Goal: Task Accomplishment & Management: Complete application form

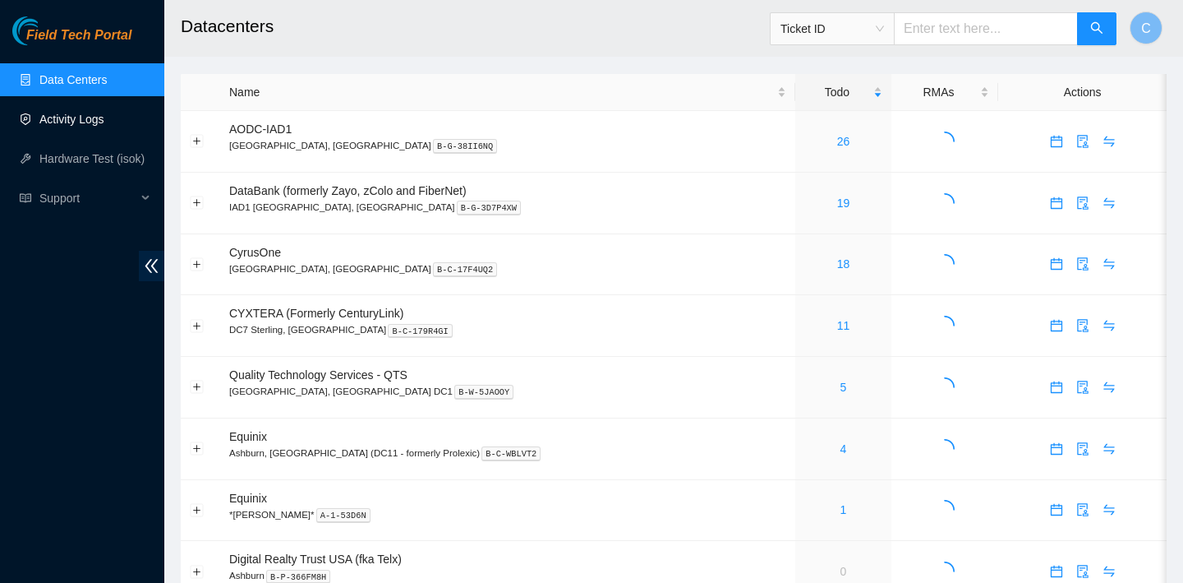
click at [104, 126] on link "Activity Logs" at bounding box center [71, 119] width 65 height 13
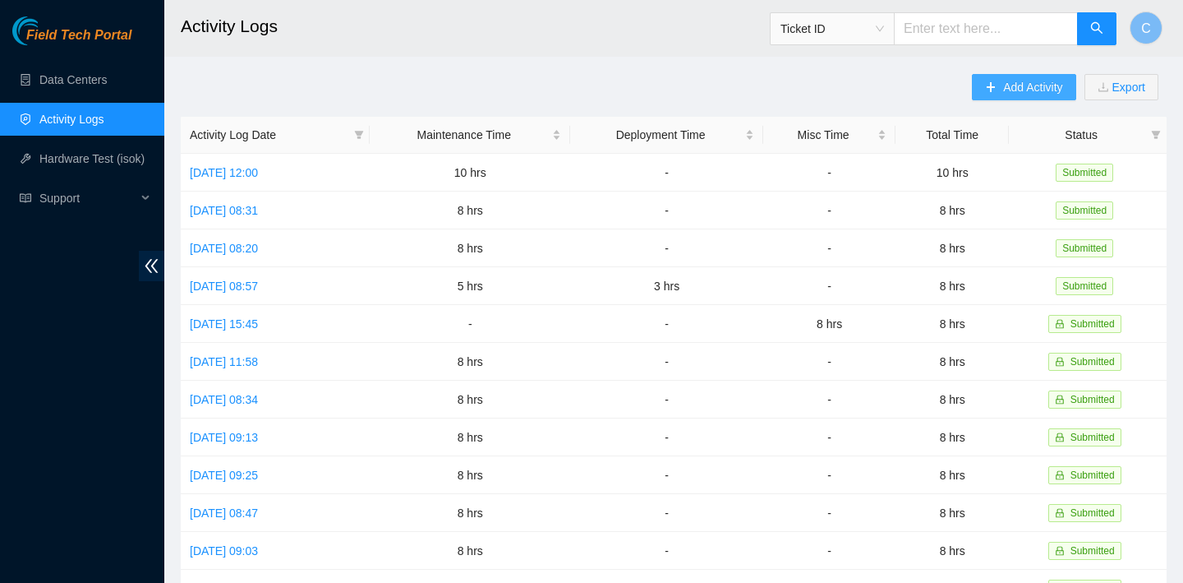
click at [1027, 85] on span "Add Activity" at bounding box center [1032, 87] width 59 height 18
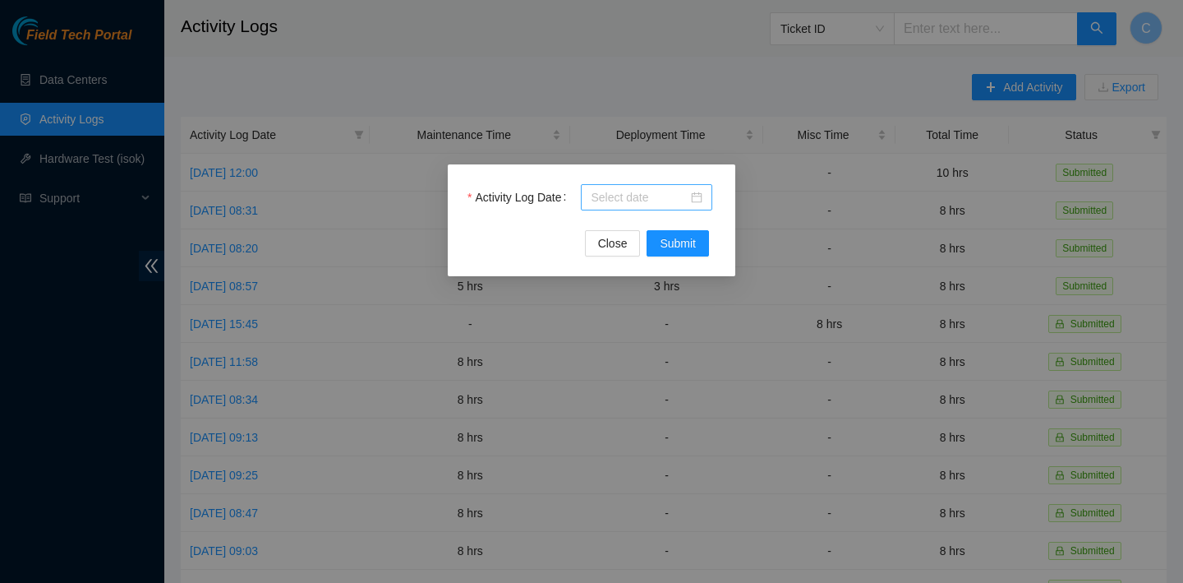
click at [672, 194] on input "Activity Log Date" at bounding box center [639, 197] width 97 height 18
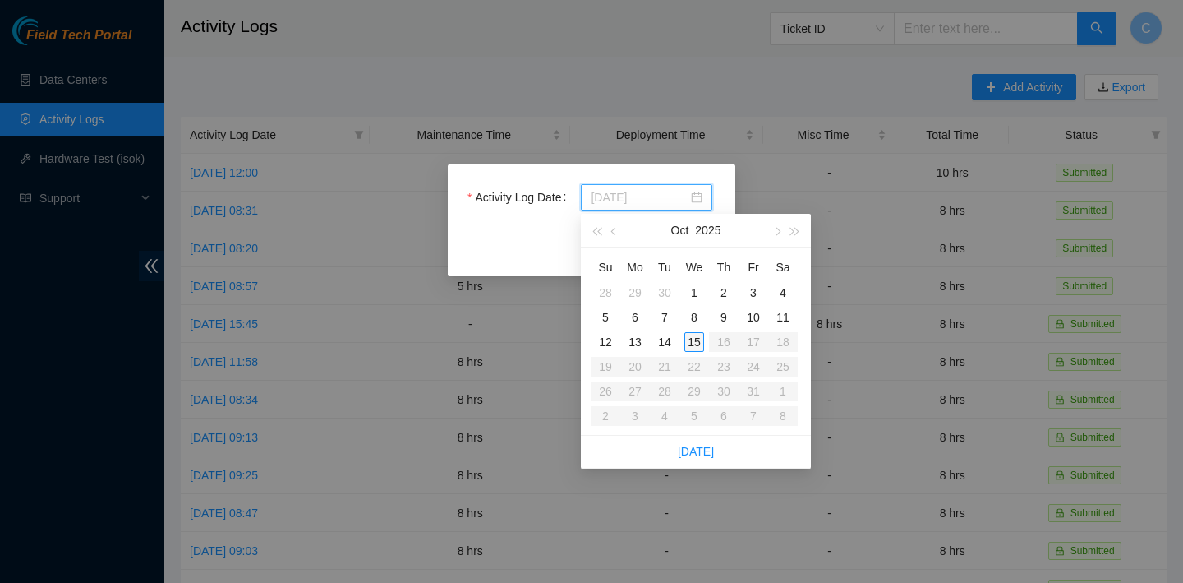
type input "2025-10-15"
click at [695, 343] on div "15" at bounding box center [695, 342] width 20 height 20
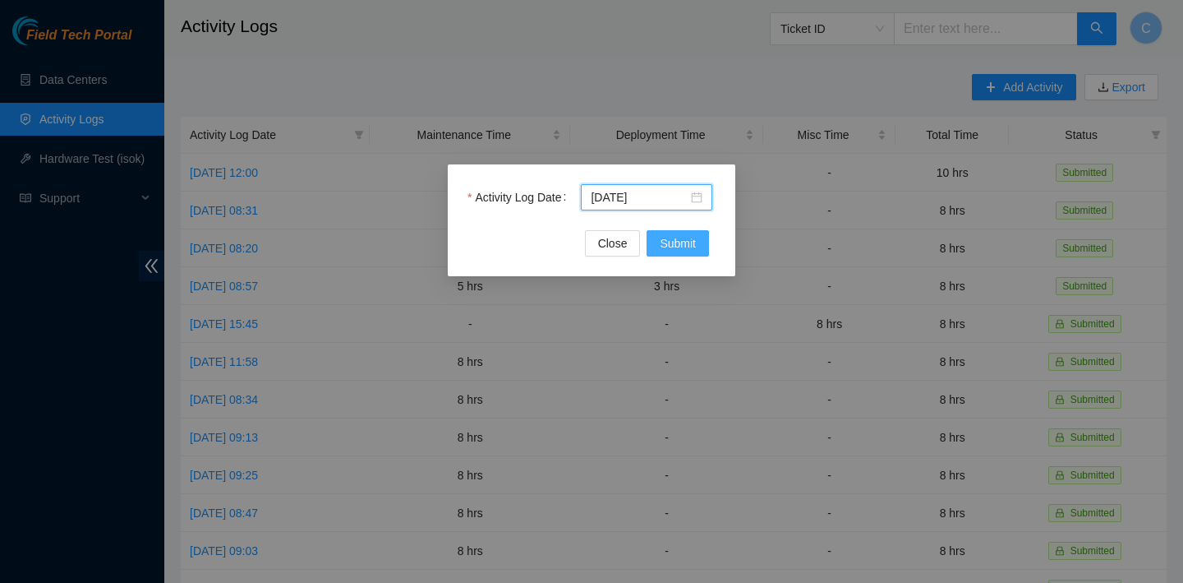
click at [667, 238] on span "Submit" at bounding box center [678, 243] width 36 height 18
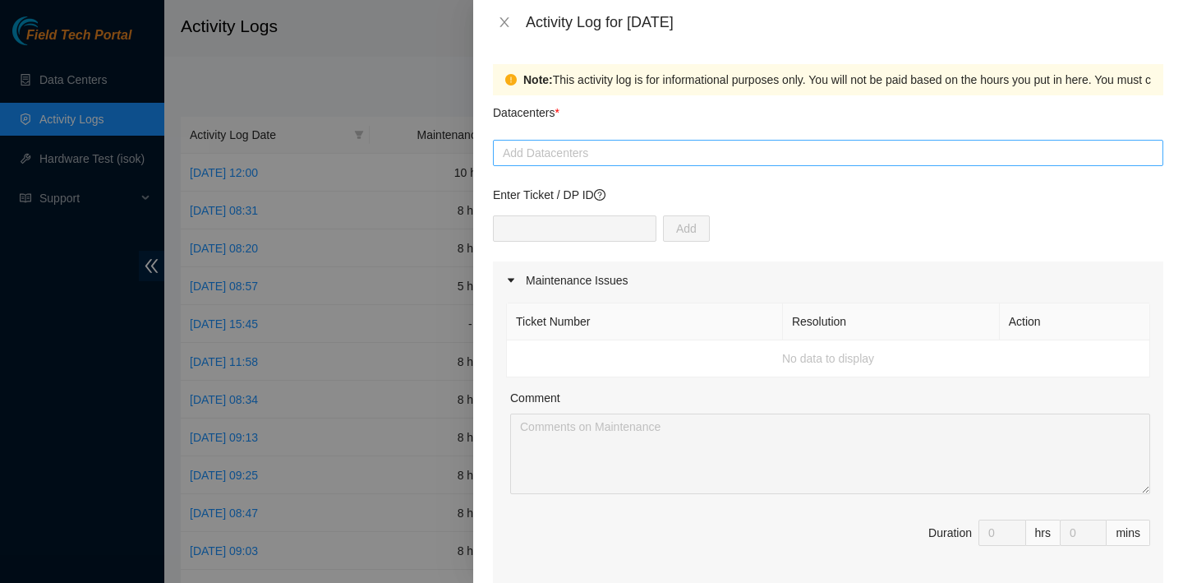
click at [582, 159] on div at bounding box center [828, 153] width 662 height 20
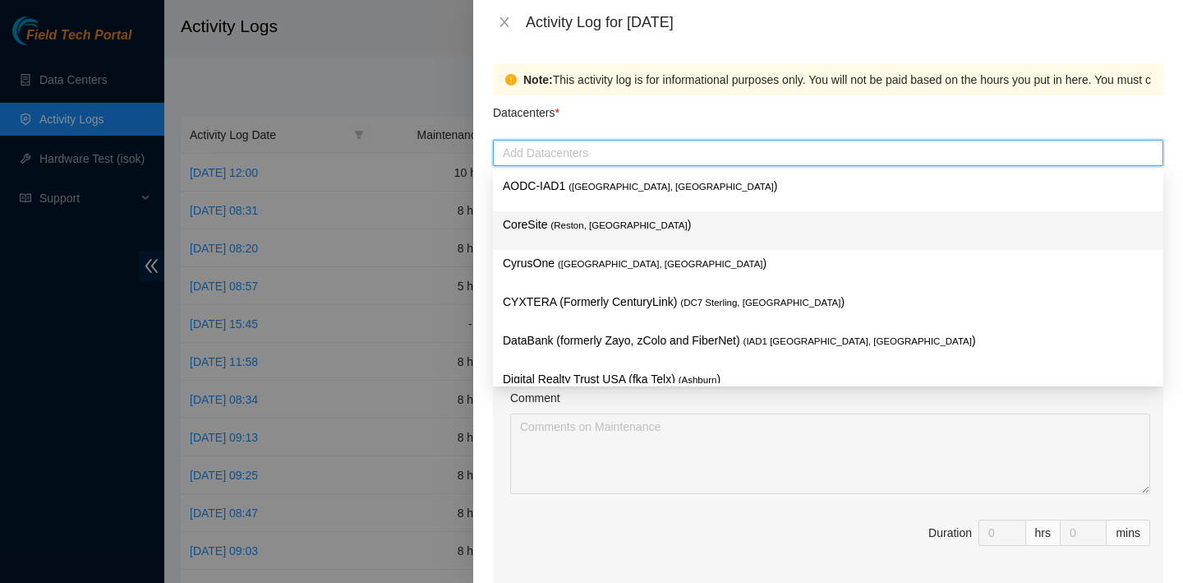
click at [590, 224] on span "( Reston, VA" at bounding box center [619, 225] width 136 height 10
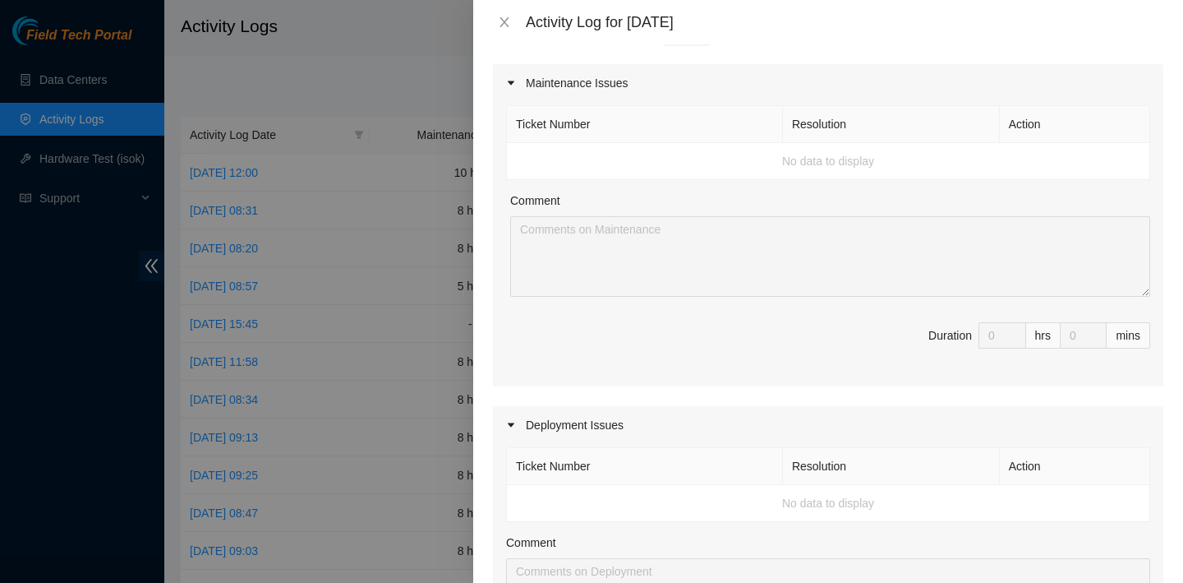
scroll to position [48, 0]
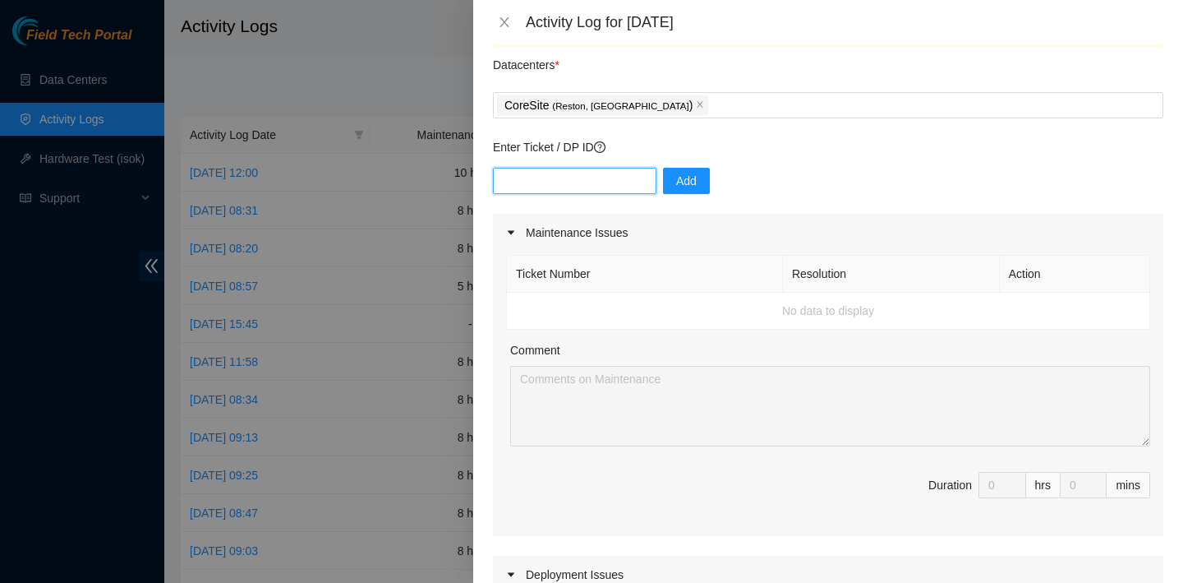
click at [572, 178] on input "text" at bounding box center [575, 181] width 164 height 26
paste input "DP79281/DP79282"
type input "DP79281/DP79282"
click at [676, 180] on span "Add" at bounding box center [686, 181] width 21 height 18
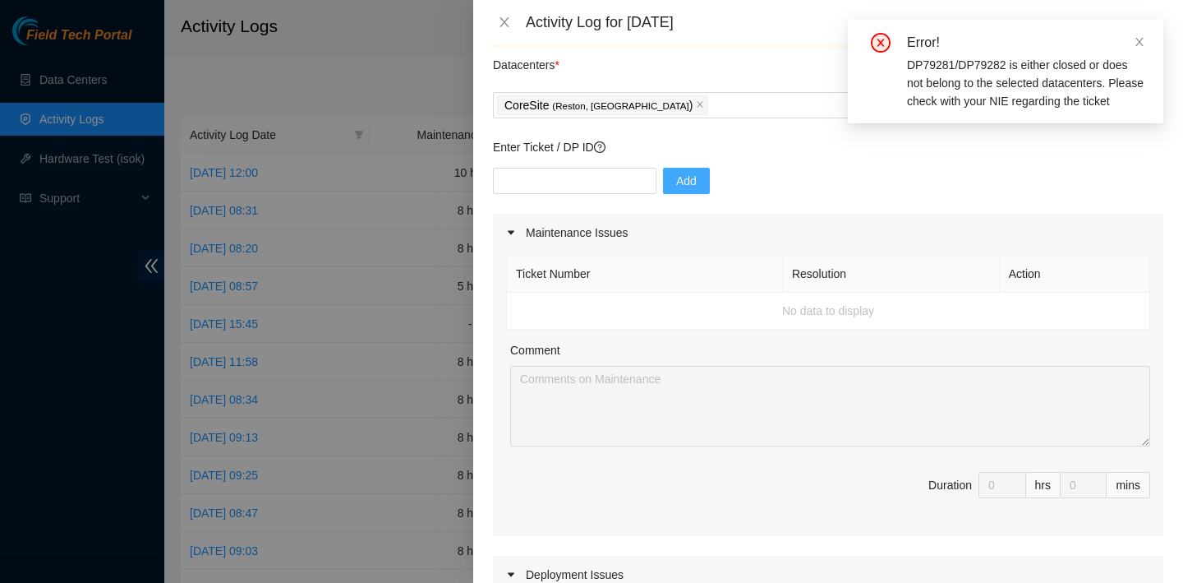
click at [1146, 39] on div "Error! DP79281/DP79282 is either closed or does not belong to the selected data…" at bounding box center [1006, 72] width 316 height 104
click at [1141, 44] on icon "close" at bounding box center [1140, 42] width 12 height 12
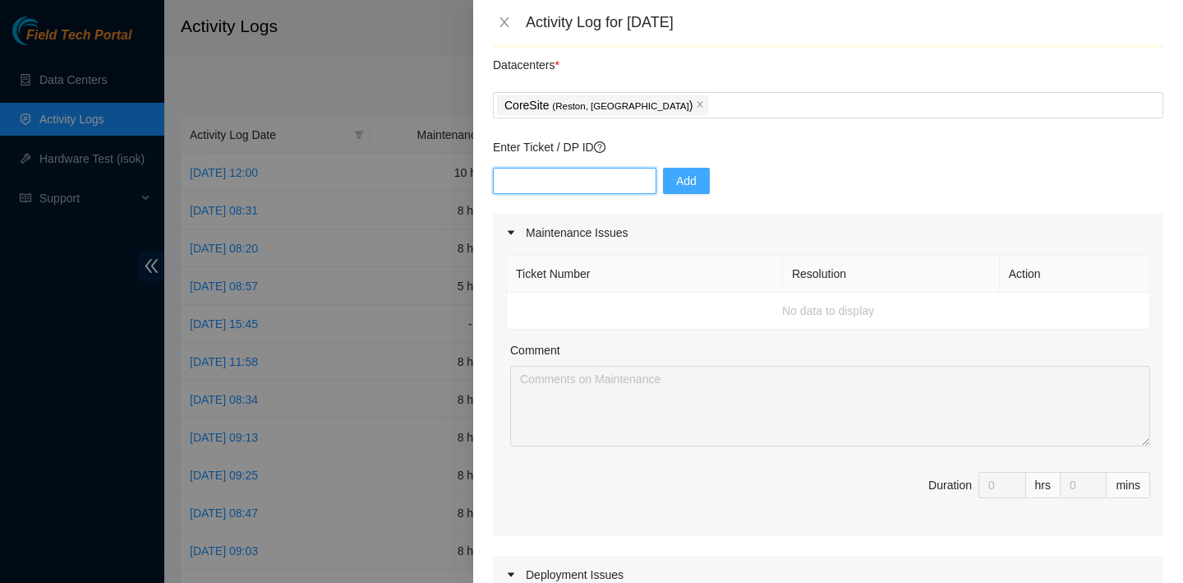
click at [556, 185] on input "text" at bounding box center [575, 181] width 164 height 26
paste input "DP79281/DP79282"
type input "DP79281"
click at [685, 173] on button "Add" at bounding box center [686, 181] width 47 height 26
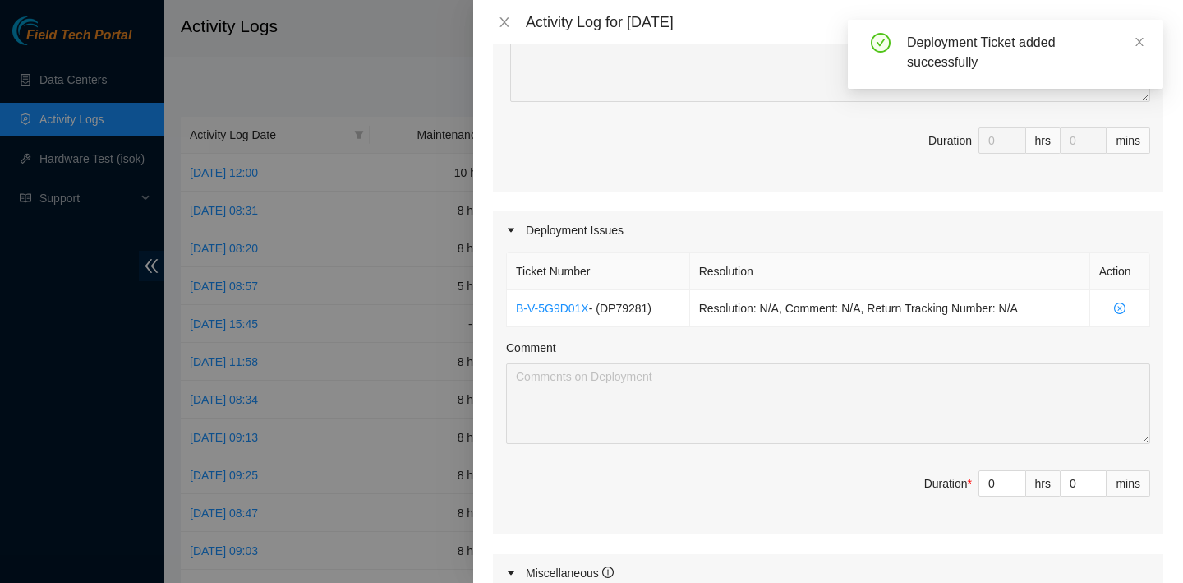
scroll to position [146, 0]
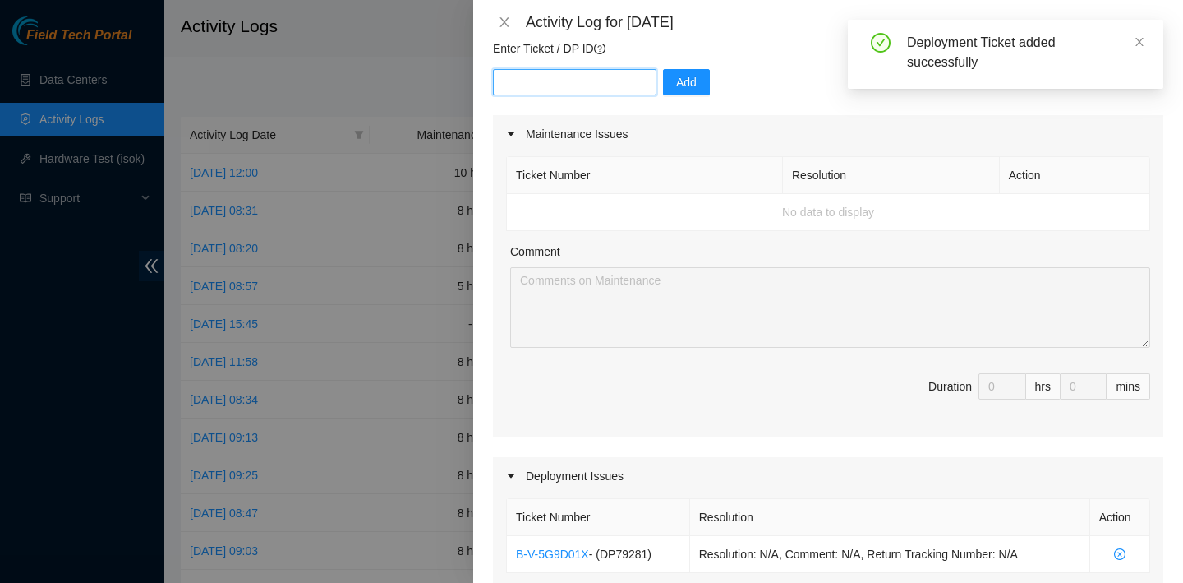
click at [595, 81] on input "text" at bounding box center [575, 82] width 164 height 26
paste input "DP79281/DP79282"
drag, startPoint x: 559, startPoint y: 76, endPoint x: 421, endPoint y: 73, distance: 138.1
click at [421, 73] on div "Activity Log for 15-10-2025 Note: This activity log is for informational purpos…" at bounding box center [591, 291] width 1183 height 583
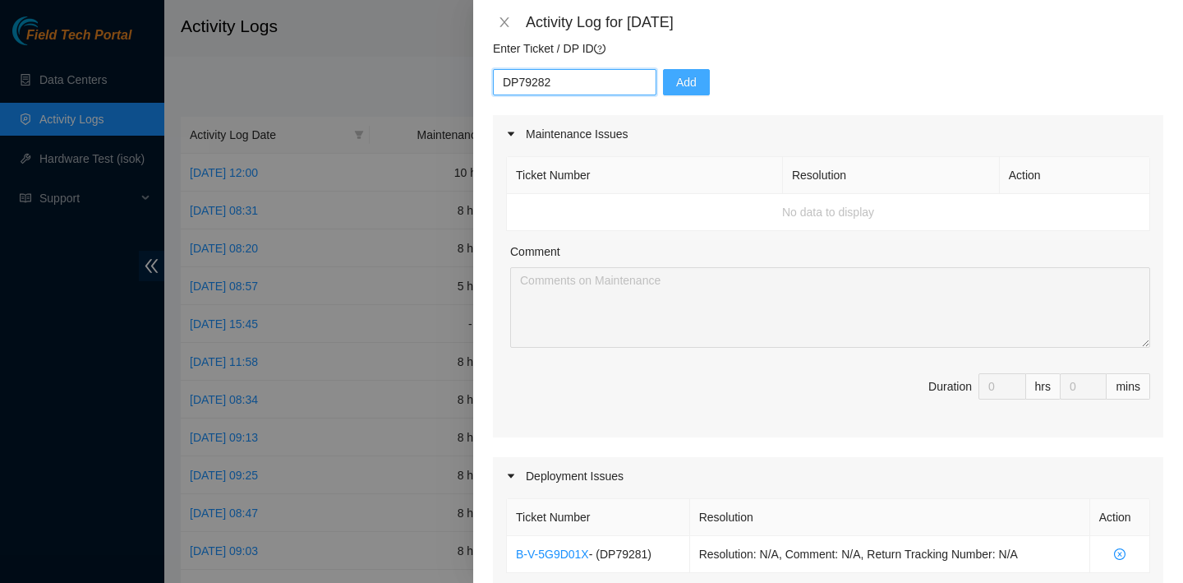
type input "DP79282"
click at [676, 83] on span "Add" at bounding box center [686, 82] width 21 height 18
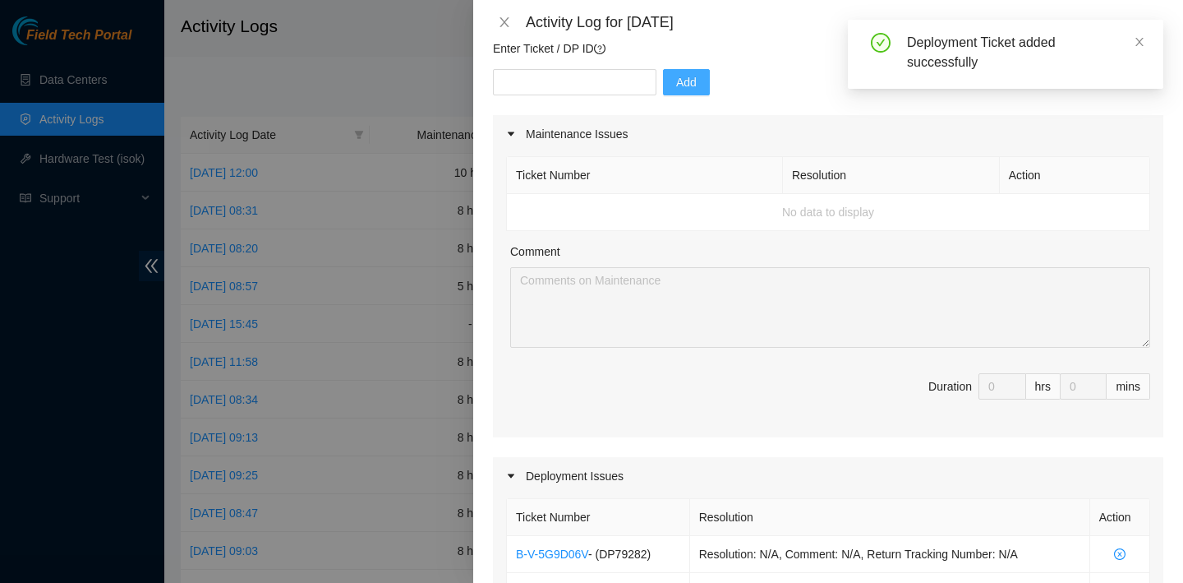
scroll to position [512, 0]
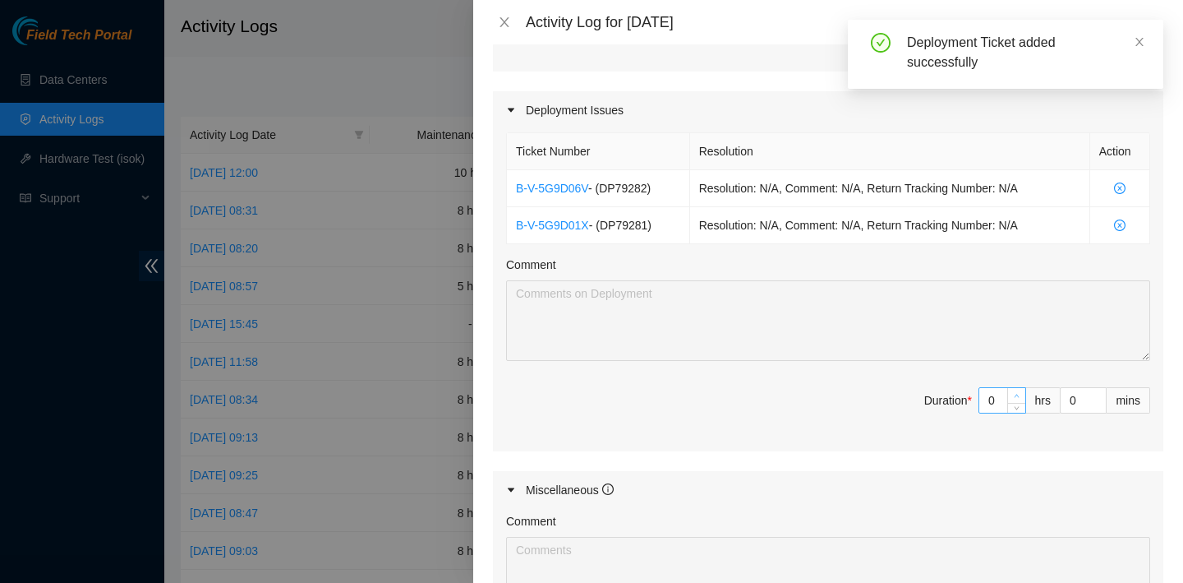
type input "1"
click at [1008, 394] on span "Increase Value" at bounding box center [1017, 395] width 18 height 15
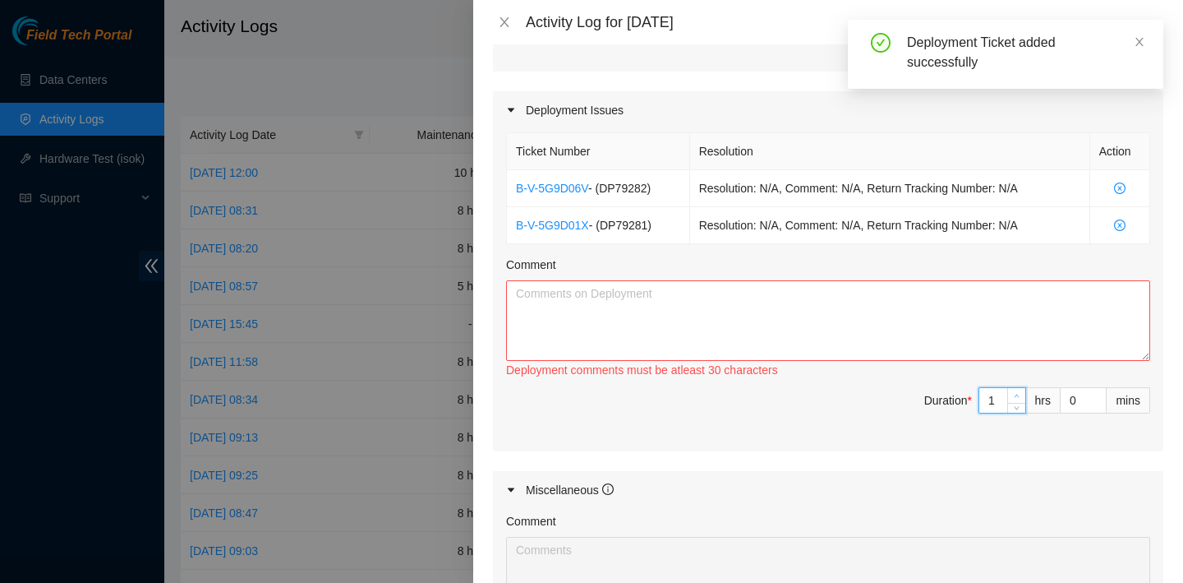
type input "2"
click at [1017, 393] on icon "up" at bounding box center [1017, 396] width 6 height 6
type input "3"
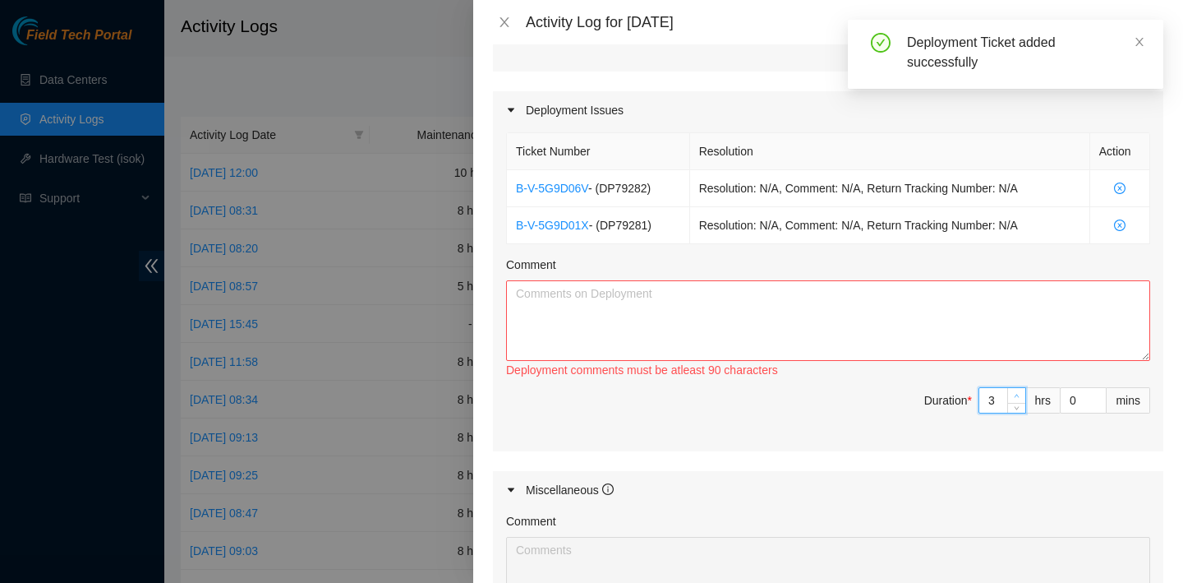
click at [1017, 393] on icon "up" at bounding box center [1017, 396] width 6 height 6
type input "4"
click at [1017, 393] on icon "up" at bounding box center [1017, 396] width 6 height 6
type input "5"
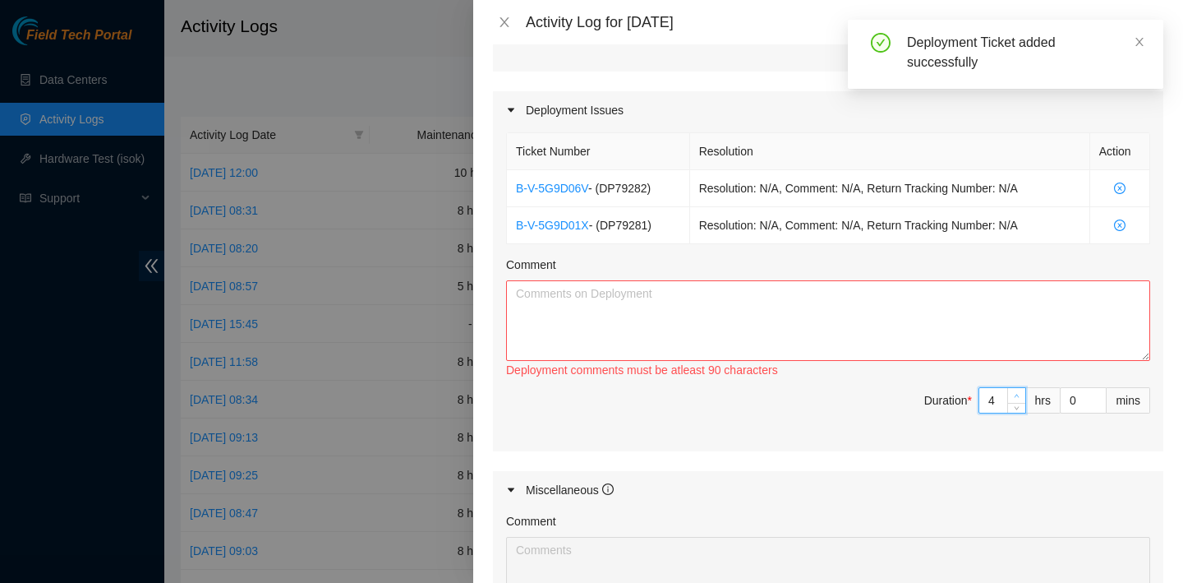
type input "5"
click at [1017, 393] on icon "up" at bounding box center [1017, 396] width 6 height 6
type input "6"
click at [1017, 393] on icon "up" at bounding box center [1017, 396] width 6 height 6
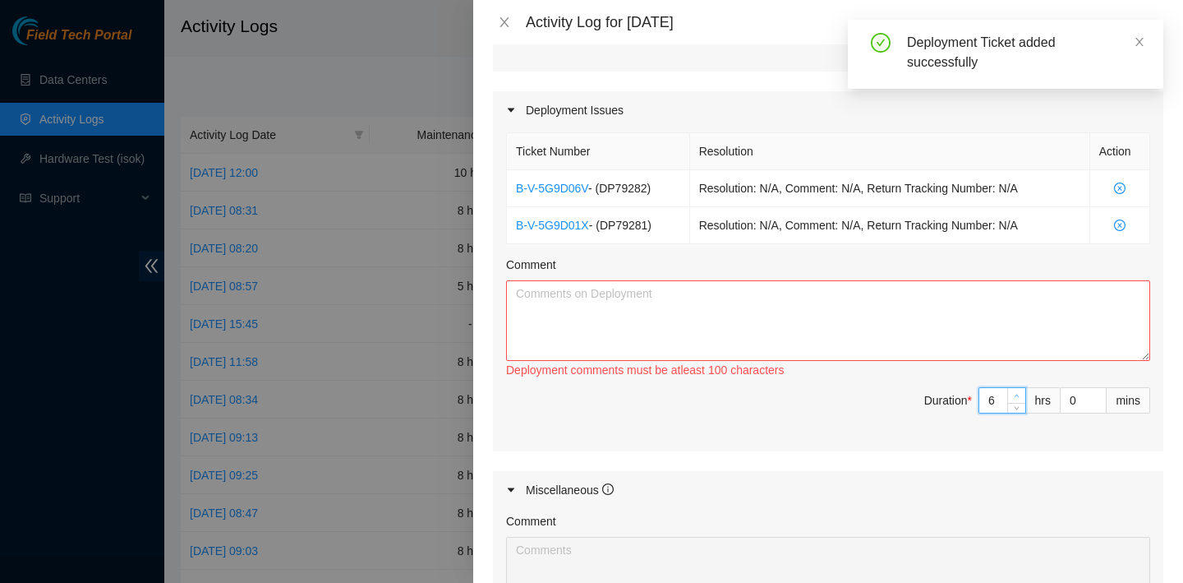
type input "7"
click at [1017, 393] on icon "up" at bounding box center [1017, 396] width 6 height 6
type input "8"
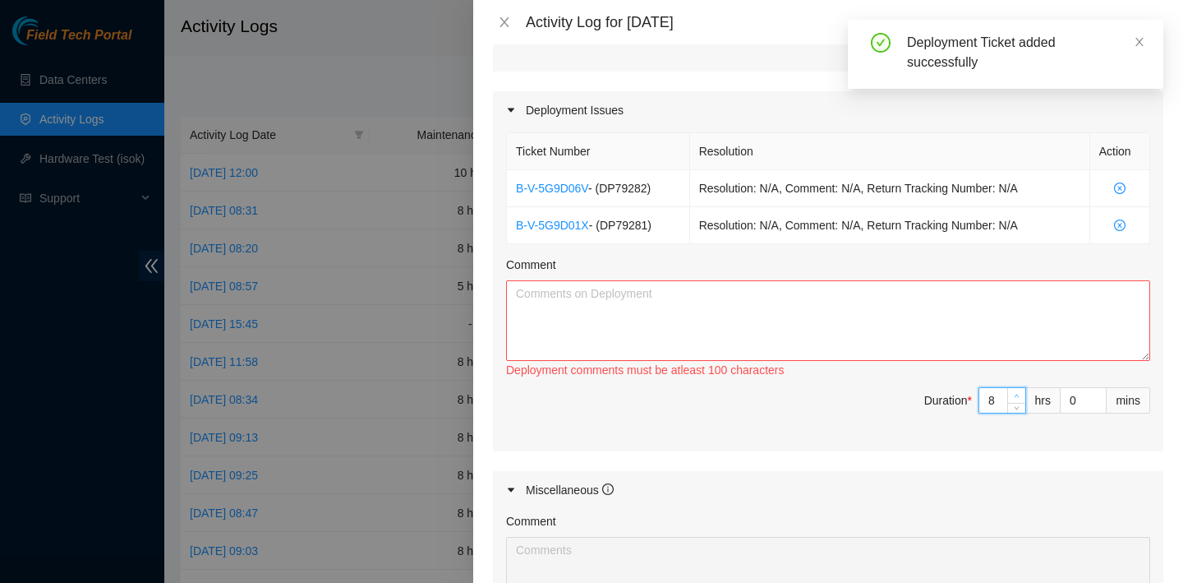
click at [1017, 393] on icon "up" at bounding box center [1017, 396] width 6 height 6
click at [805, 330] on textarea "Comment" at bounding box center [828, 320] width 644 height 81
paste textarea "Equipment is starting to arrive for DP79281/DP79282. Please focus on the “Local…"
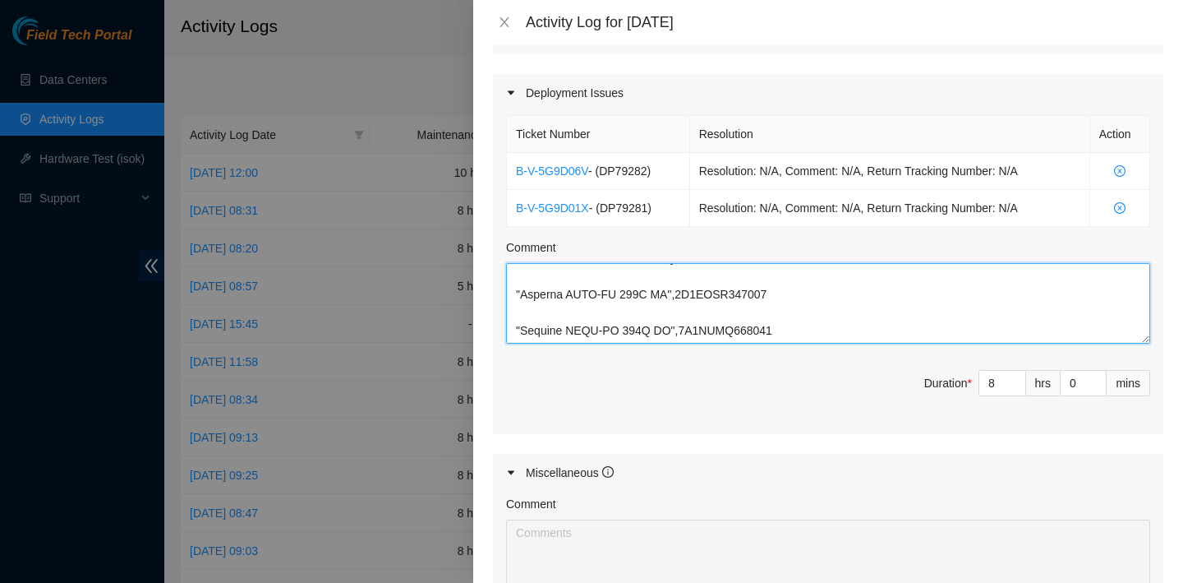
scroll to position [810, 0]
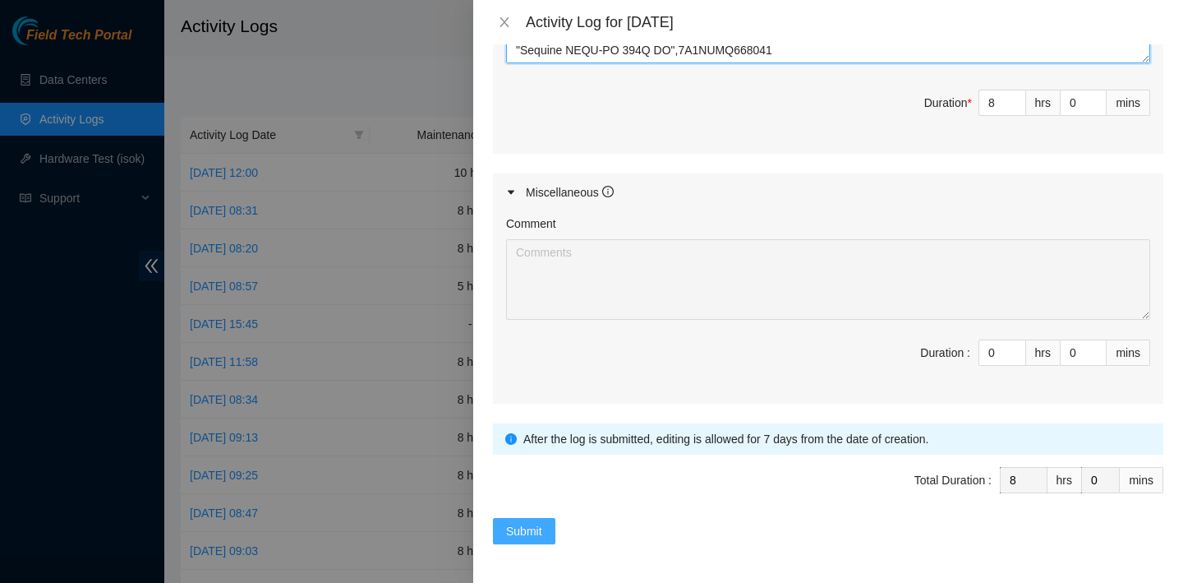
type textarea "Equipment is starting to arrive for DP79281/DP79282. Please focus on the “Local…"
click at [534, 528] on span "Submit" at bounding box center [524, 531] width 36 height 18
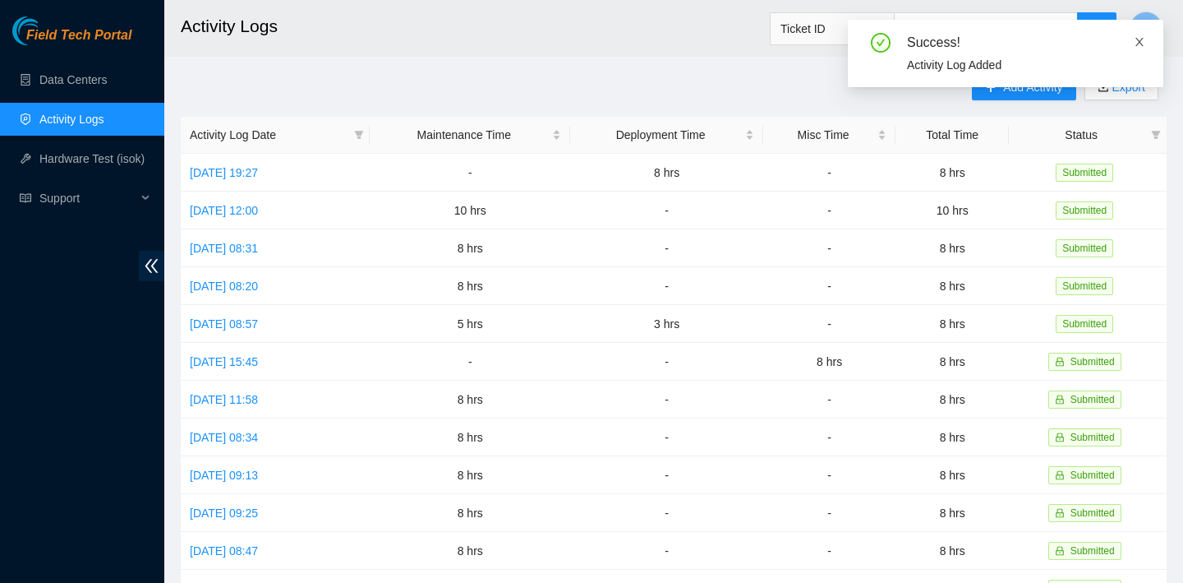
click at [1143, 39] on icon "close" at bounding box center [1140, 42] width 12 height 12
